Goal: Navigation & Orientation: Find specific page/section

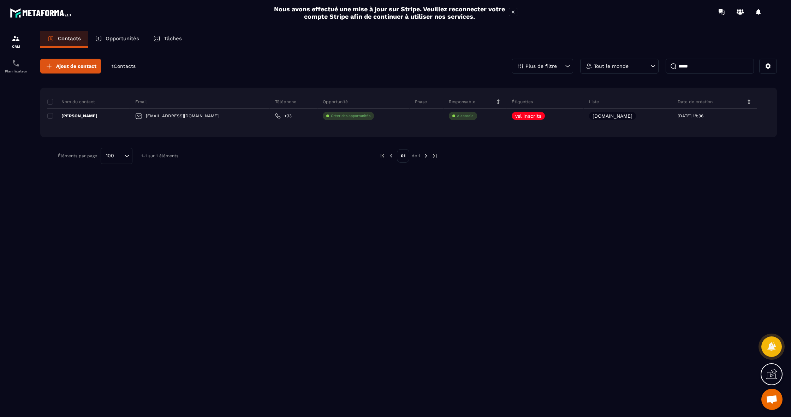
type input "*****"
click at [637, 70] on div "Tout le monde" at bounding box center [619, 66] width 78 height 15
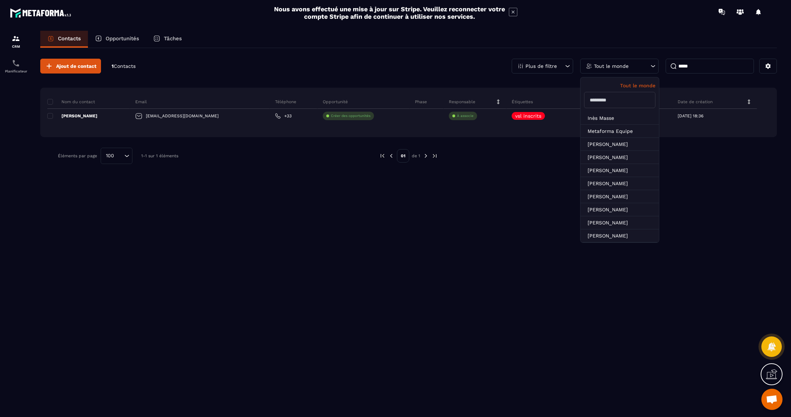
click at [551, 62] on div "Plus de filtre" at bounding box center [542, 66] width 61 height 15
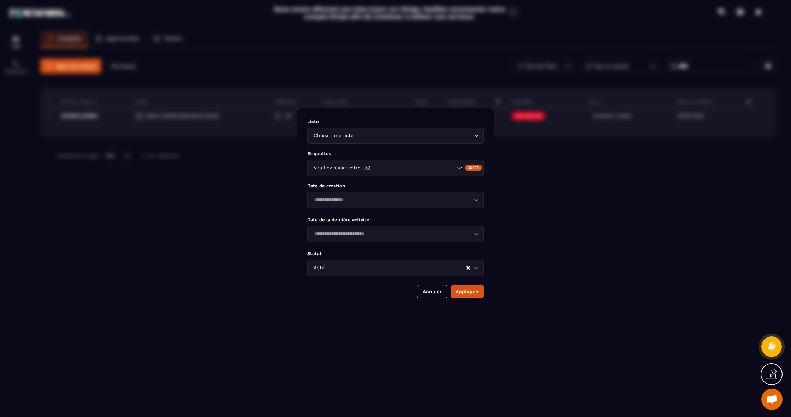
click at [549, 64] on div "Modal window" at bounding box center [395, 208] width 791 height 417
click at [183, 55] on div "Modal window" at bounding box center [395, 208] width 791 height 417
click at [422, 289] on button "Annuler" at bounding box center [432, 291] width 30 height 13
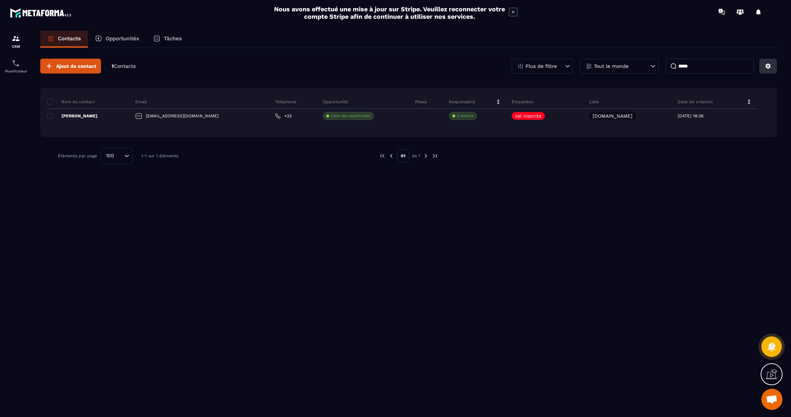
click at [771, 62] on button at bounding box center [768, 66] width 18 height 15
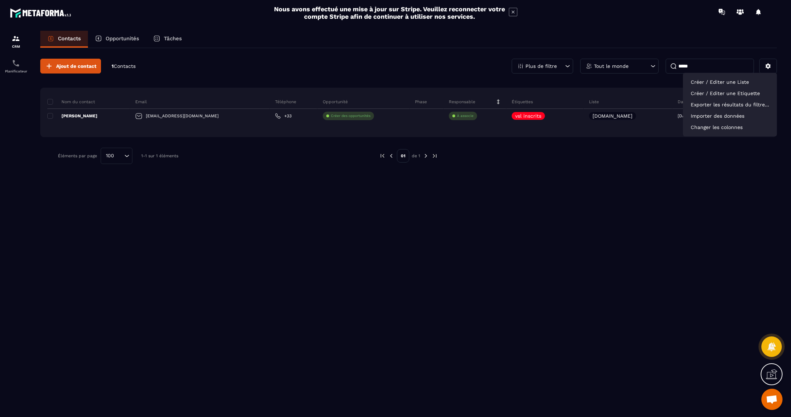
click at [755, 12] on div at bounding box center [758, 12] width 14 height 14
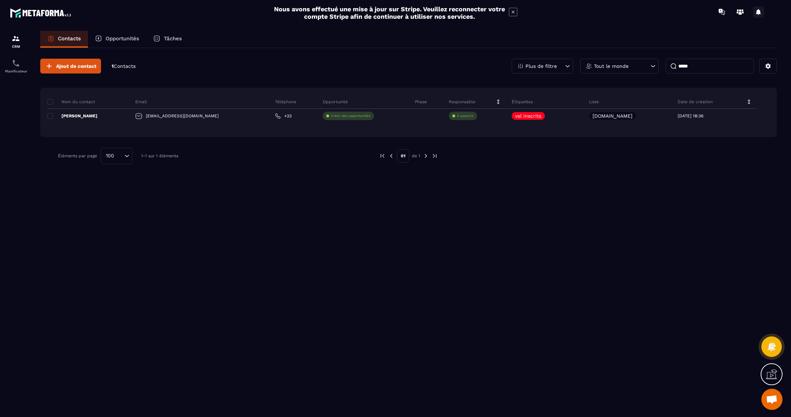
click at [761, 13] on icon at bounding box center [758, 11] width 11 height 11
click at [587, 25] on section "CRM Planificateur Contacts Opportunités Tâches Ajout de contact 1 Contacts Plus…" at bounding box center [395, 230] width 791 height 413
click at [513, 12] on icon at bounding box center [513, 12] width 3 height 3
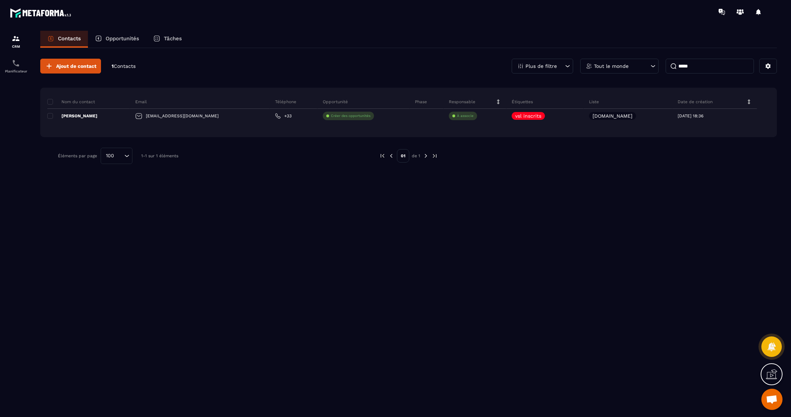
click at [113, 43] on div "Opportunités" at bounding box center [117, 39] width 58 height 17
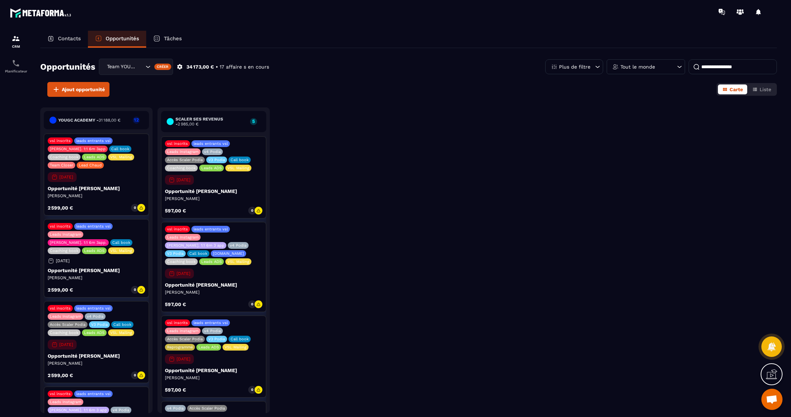
click at [717, 70] on input at bounding box center [732, 66] width 88 height 15
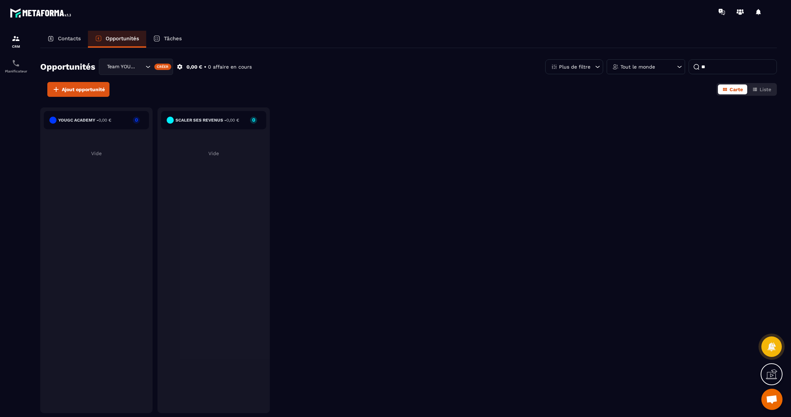
type input "*"
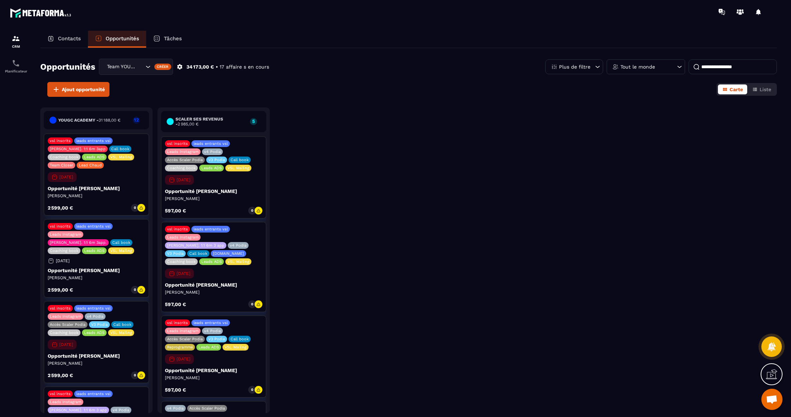
click at [174, 32] on div "Tâches" at bounding box center [167, 39] width 43 height 17
